Goal: Task Accomplishment & Management: Manage account settings

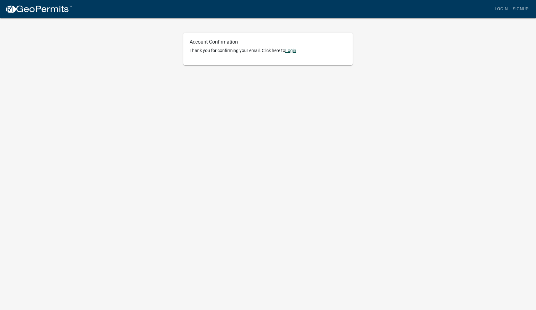
click at [293, 49] on link "Login" at bounding box center [290, 50] width 11 height 5
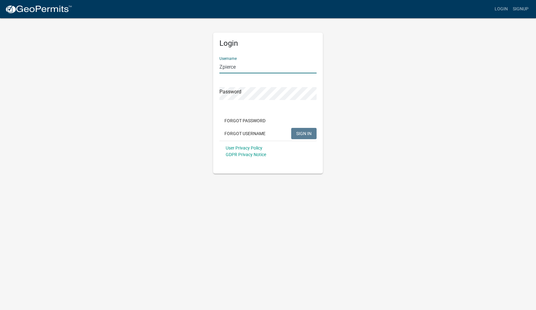
type input "Zpierce"
click at [304, 133] on button "SIGN IN" at bounding box center [303, 133] width 25 height 11
click at [250, 120] on form "Username Password Forgot Password Forgot Username SIGN IN User Privacy Policy G…" at bounding box center [267, 107] width 97 height 110
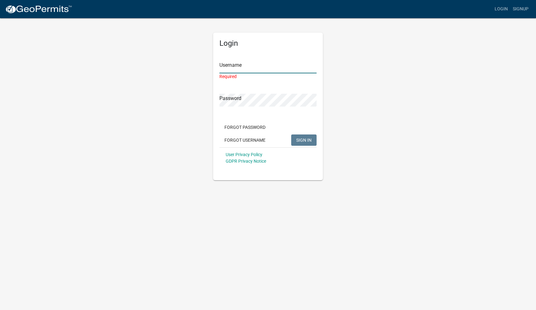
click at [246, 65] on input "Username" at bounding box center [267, 66] width 97 height 13
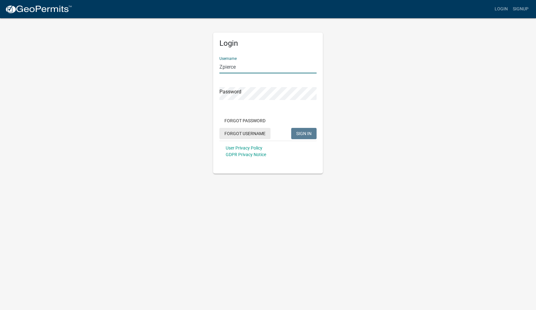
type input "Zpierce"
click at [239, 132] on button "Forgot Username" at bounding box center [244, 133] width 51 height 11
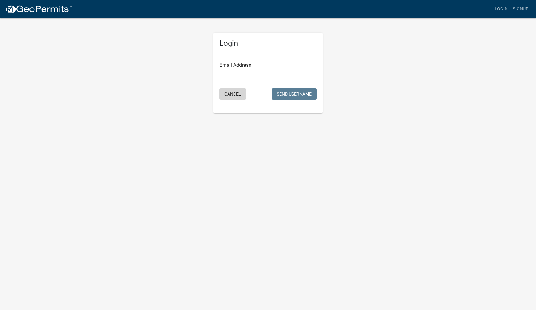
click at [235, 92] on button "Cancel" at bounding box center [232, 93] width 27 height 11
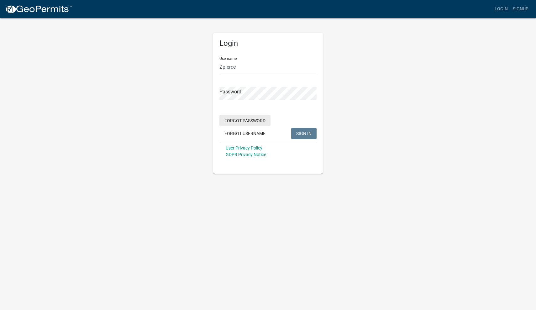
click at [243, 119] on button "Forgot Password" at bounding box center [244, 120] width 51 height 11
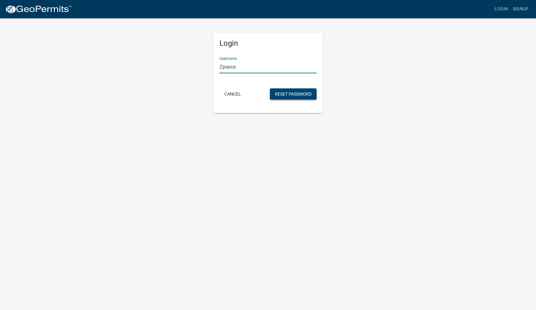
type input "Zpierce"
click at [275, 91] on button "Reset Password" at bounding box center [293, 93] width 47 height 11
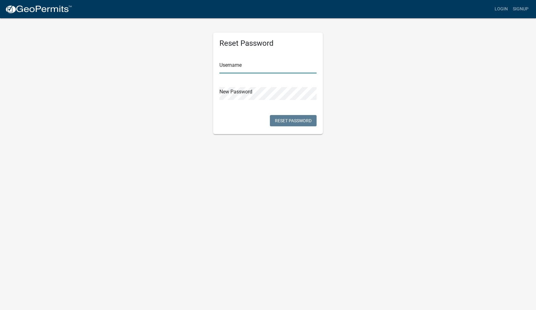
click at [243, 66] on input "text" at bounding box center [267, 66] width 97 height 13
click at [246, 70] on input "[PERSON_NAME]" at bounding box center [267, 66] width 97 height 13
type input "P"
type input "Zpierce"
click at [294, 123] on button "Reset Password" at bounding box center [293, 120] width 47 height 11
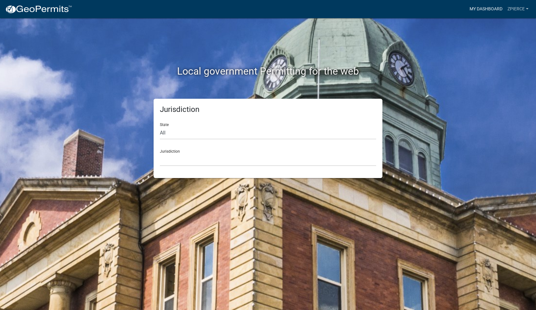
click at [493, 6] on link "My Dashboard" at bounding box center [486, 9] width 38 height 12
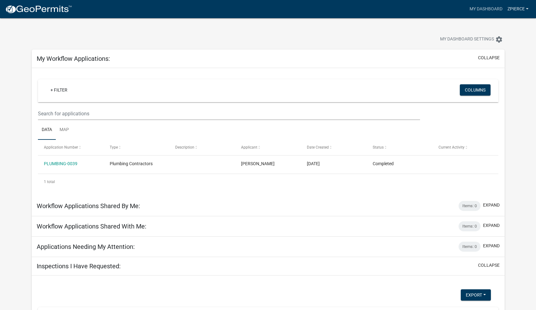
click at [518, 10] on link "Zpierce" at bounding box center [518, 9] width 26 height 12
click at [514, 40] on link "Contractor Profile" at bounding box center [504, 40] width 54 height 15
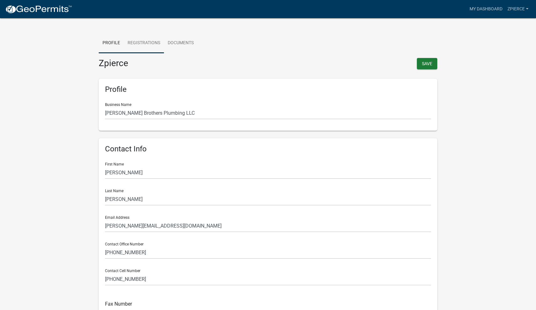
click at [153, 45] on link "Registrations" at bounding box center [144, 43] width 40 height 20
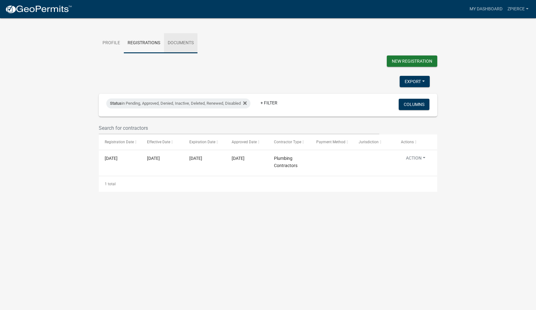
click at [183, 42] on link "Documents" at bounding box center [181, 43] width 34 height 20
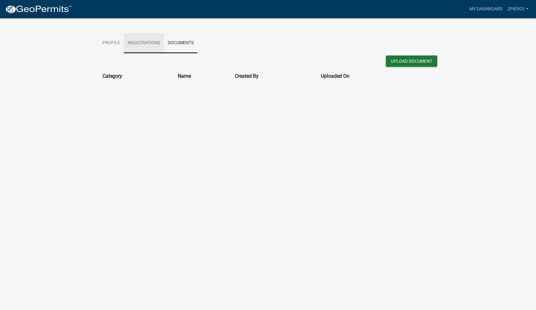
click at [154, 43] on link "Registrations" at bounding box center [144, 43] width 40 height 20
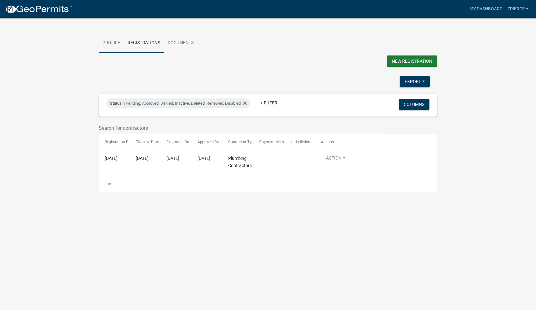
click at [103, 41] on link "Profile" at bounding box center [111, 43] width 25 height 20
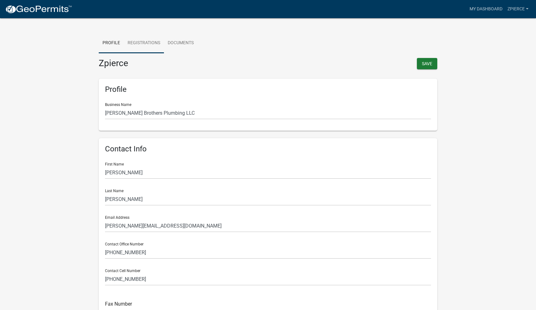
click at [139, 43] on link "Registrations" at bounding box center [144, 43] width 40 height 20
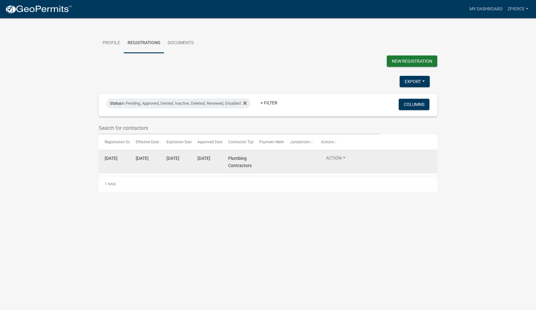
click at [338, 159] on button "Action" at bounding box center [335, 159] width 29 height 9
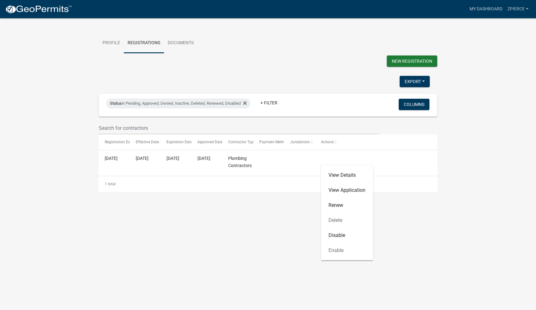
click at [267, 202] on body "Internet Explorer does NOT work with GeoPermits. Get a new browser for more sec…" at bounding box center [268, 163] width 536 height 310
